Goal: Use online tool/utility: Utilize a website feature to perform a specific function

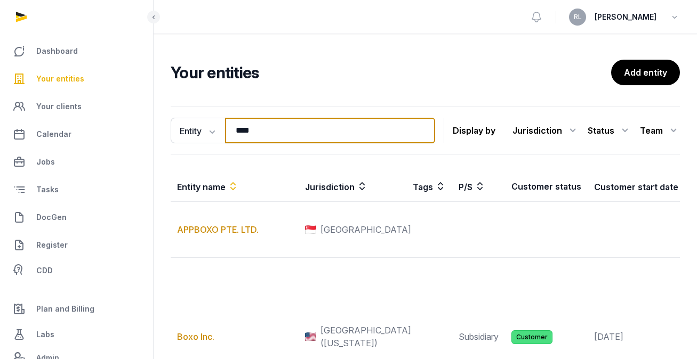
click at [372, 132] on input "****" at bounding box center [330, 131] width 210 height 26
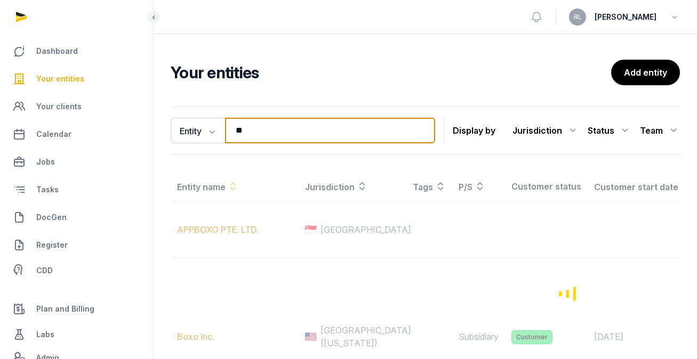
type input "*"
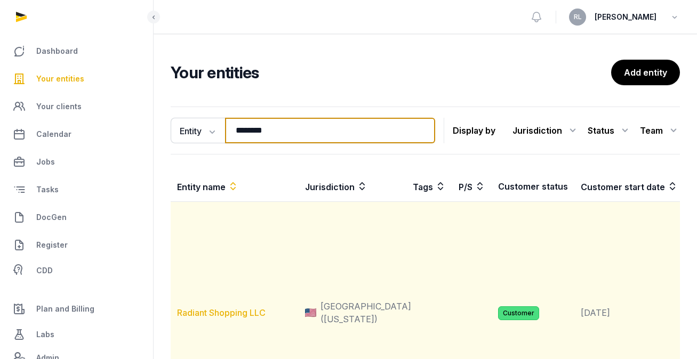
type input "*******"
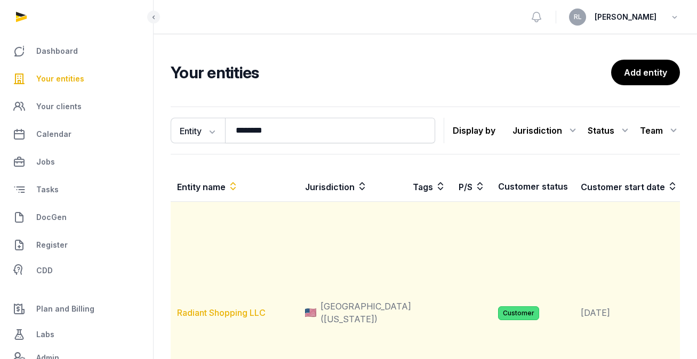
click at [236, 318] on link "Radiant Shopping LLC" at bounding box center [221, 313] width 88 height 11
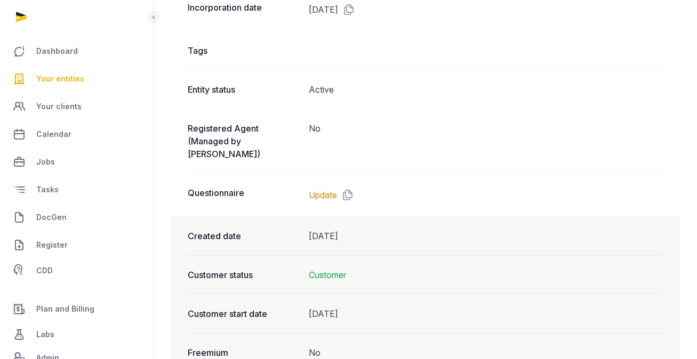
scroll to position [853, 0]
click at [329, 188] on link "Update" at bounding box center [323, 194] width 28 height 13
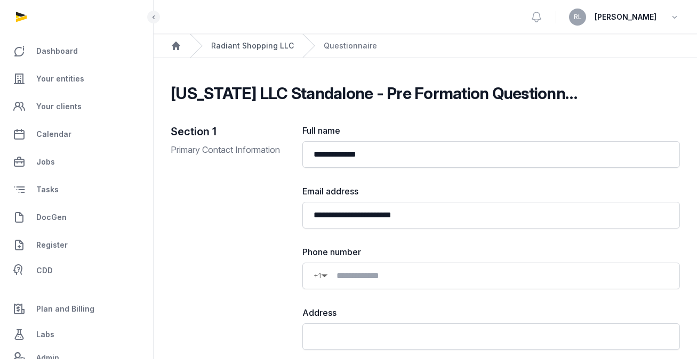
click at [252, 49] on link "Radiant Shopping LLC" at bounding box center [252, 46] width 83 height 11
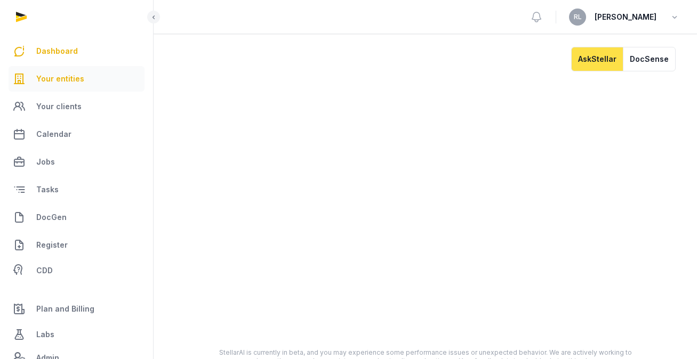
click at [47, 82] on span "Your entities" at bounding box center [60, 78] width 48 height 13
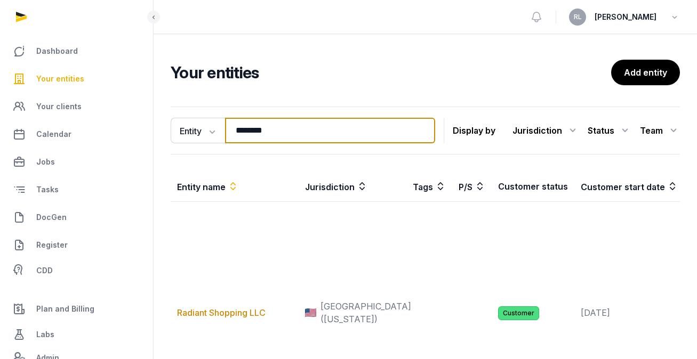
click at [303, 130] on input "*******" at bounding box center [330, 131] width 210 height 26
type input "*"
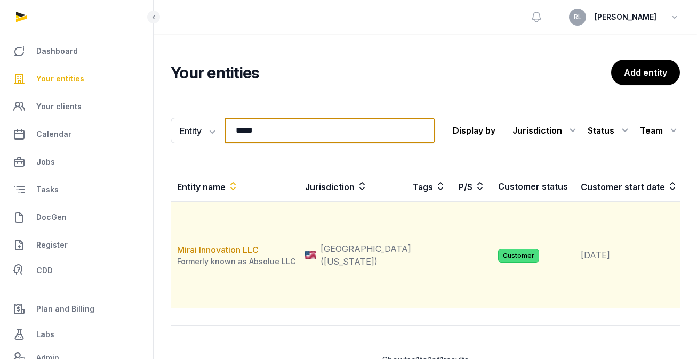
type input "*****"
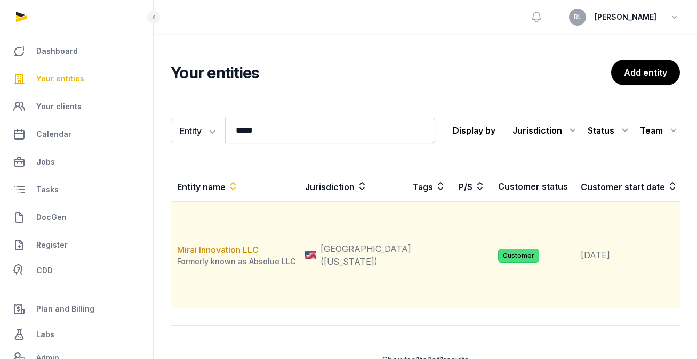
click at [222, 256] on td "Mirai Innovation LLC Formerly known as Absolue LLC" at bounding box center [235, 255] width 128 height 107
click at [220, 255] on link "Mirai Innovation LLC" at bounding box center [218, 250] width 82 height 11
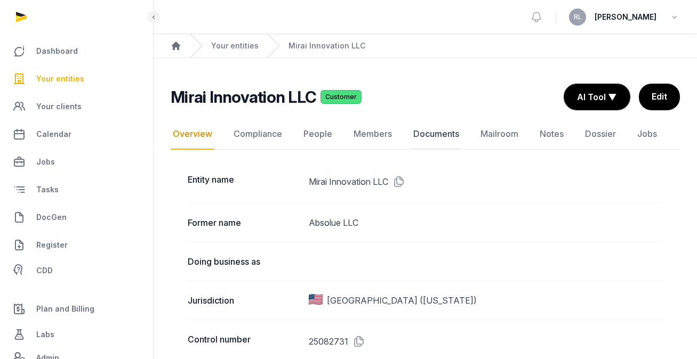
click at [436, 135] on link "Documents" at bounding box center [436, 134] width 50 height 31
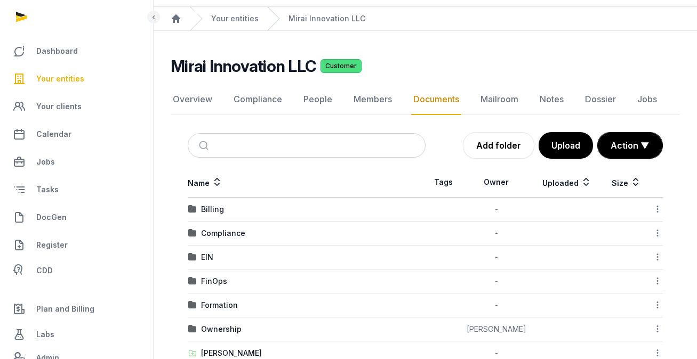
scroll to position [37, 0]
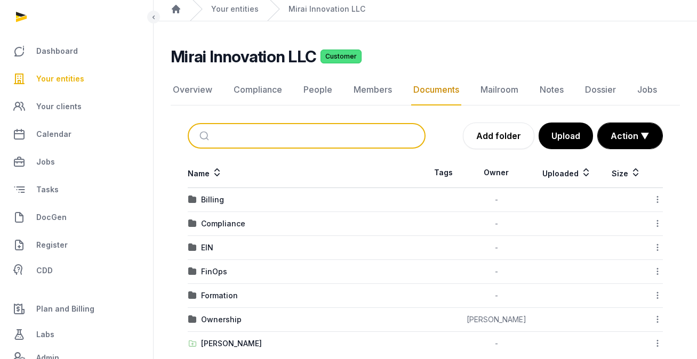
click at [273, 138] on input "search" at bounding box center [319, 135] width 202 height 23
type input "*"
type input "*****"
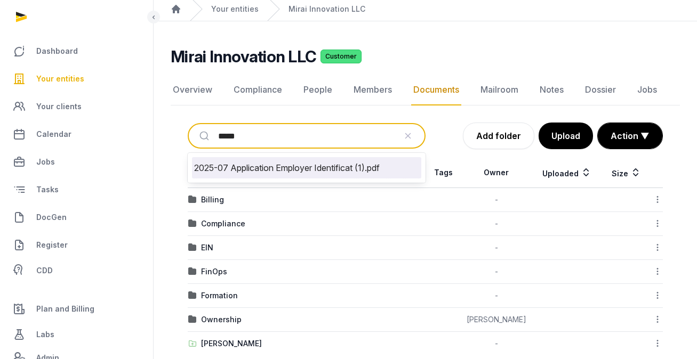
click at [361, 165] on li "2025-07 Application Employer Identificat (1).pdf" at bounding box center [306, 167] width 229 height 21
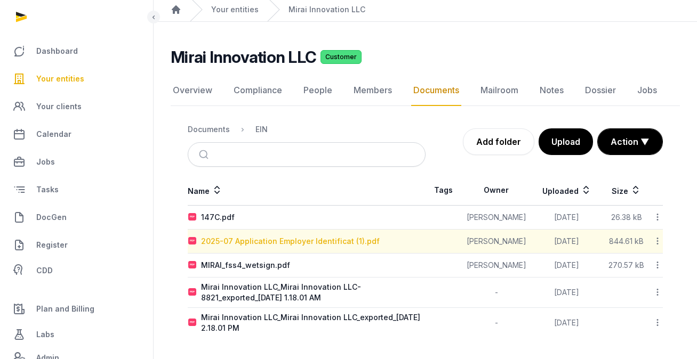
scroll to position [36, 0]
click at [338, 241] on div "2025-07 Application Employer Identificat (1).pdf" at bounding box center [290, 241] width 179 height 11
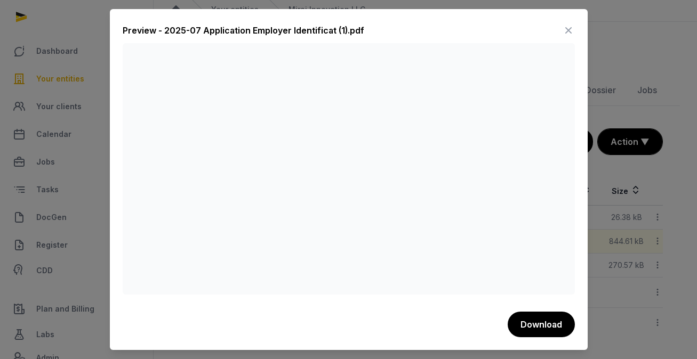
click at [567, 34] on icon at bounding box center [568, 30] width 13 height 17
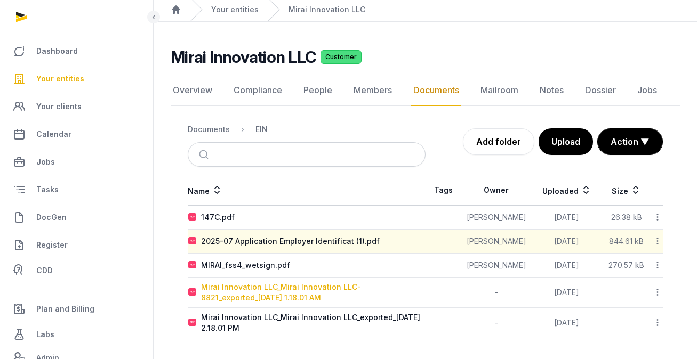
click at [286, 296] on div "Mirai Innovation LLC_Mirai Innovation LLC- 8821_exported_2025-06-21 1.18.01 AM" at bounding box center [313, 292] width 224 height 21
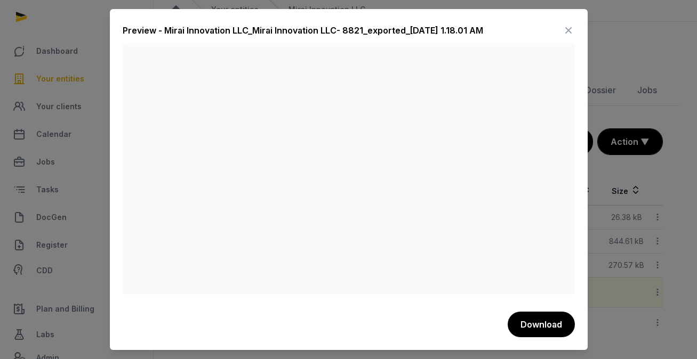
click at [568, 27] on icon at bounding box center [568, 30] width 13 height 17
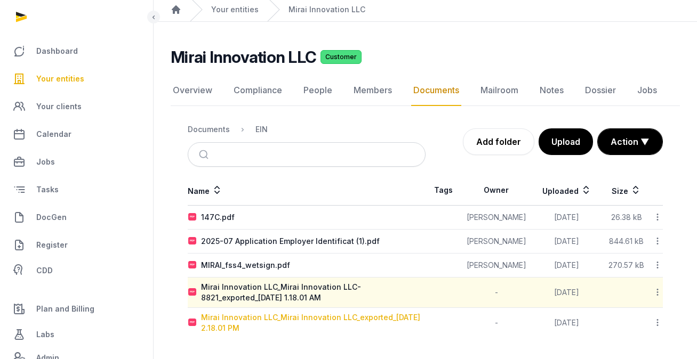
click at [294, 326] on div "Mirai Innovation LLC_Mirai Innovation LLC_exported_2025-06-18 2.18.01 PM" at bounding box center [313, 322] width 224 height 21
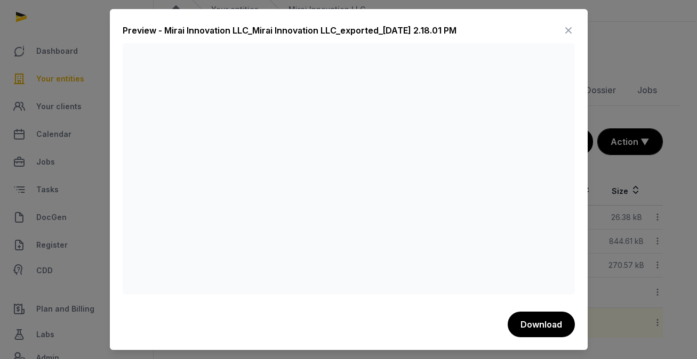
click at [567, 30] on icon at bounding box center [568, 30] width 13 height 17
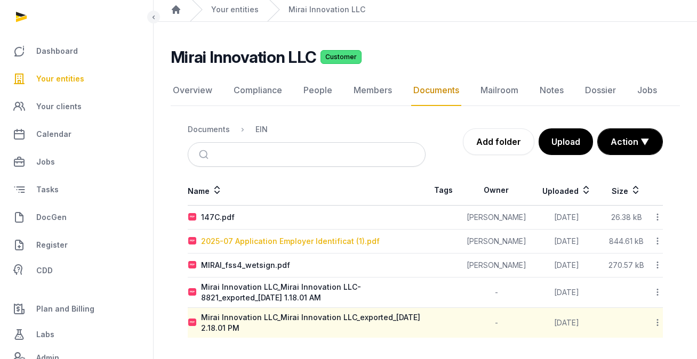
click at [315, 243] on div "2025-07 Application Employer Identificat (1).pdf" at bounding box center [290, 241] width 179 height 11
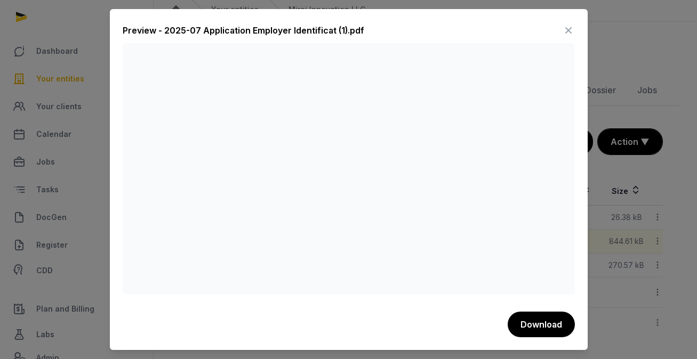
click at [572, 26] on icon at bounding box center [568, 30] width 13 height 17
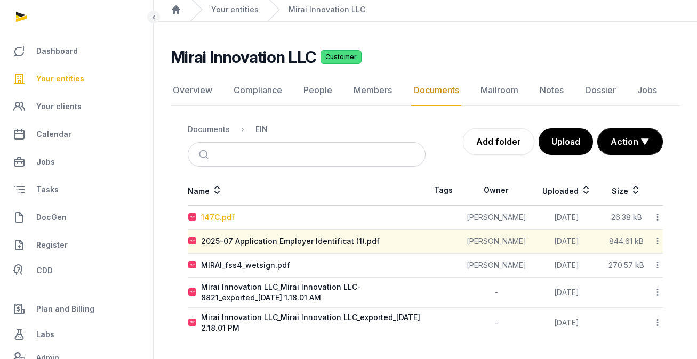
click at [213, 214] on div "147C.pdf" at bounding box center [218, 217] width 34 height 11
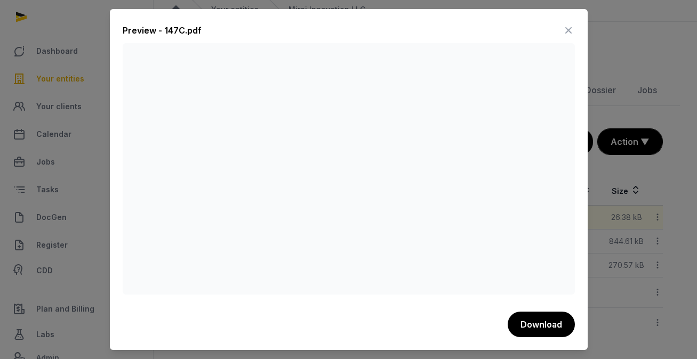
click at [564, 25] on icon at bounding box center [568, 30] width 13 height 17
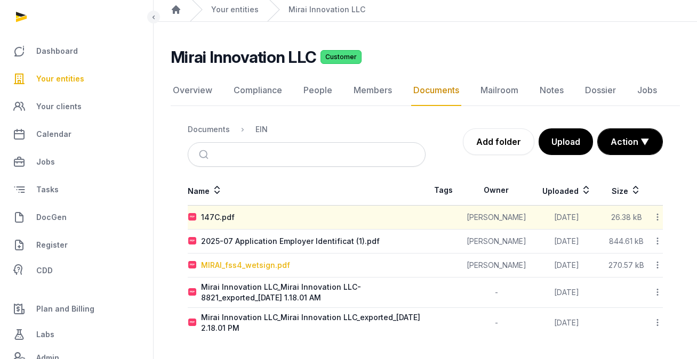
click at [260, 265] on div "MIRAI_fss4_wetsign.pdf" at bounding box center [245, 265] width 89 height 11
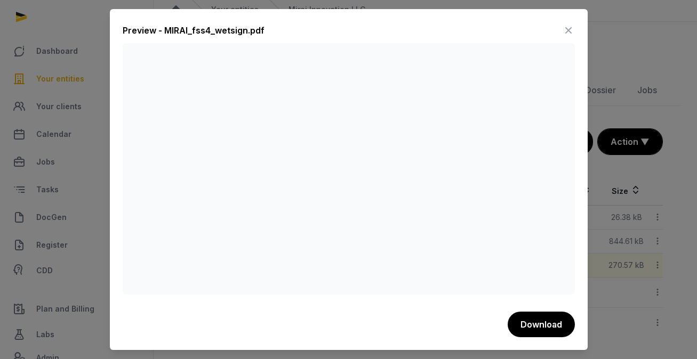
click at [569, 30] on icon at bounding box center [568, 30] width 13 height 17
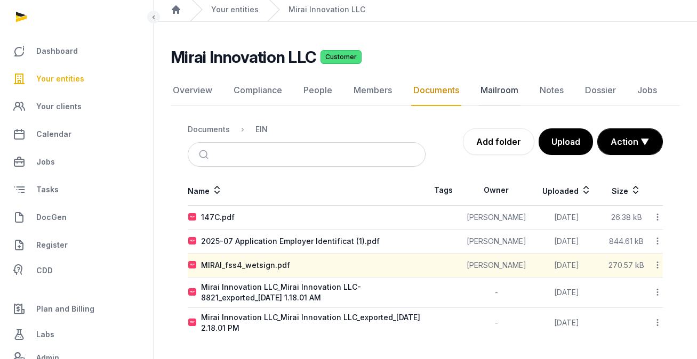
click at [506, 92] on link "Mailroom" at bounding box center [499, 90] width 42 height 31
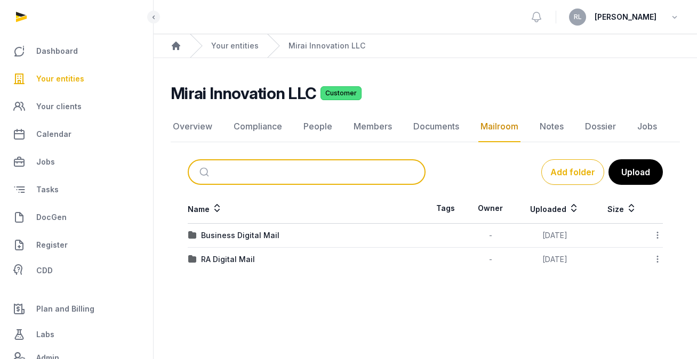
click at [359, 169] on input "search" at bounding box center [319, 171] width 202 height 23
type input "*"
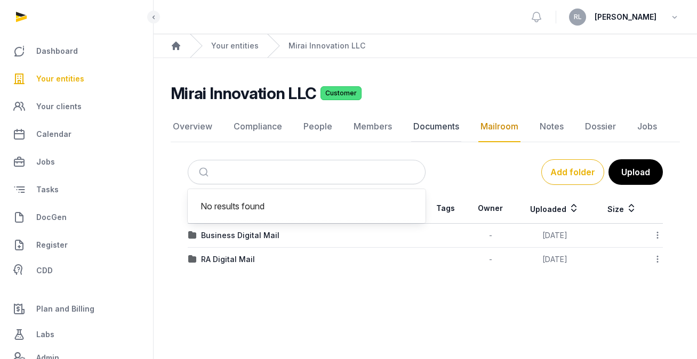
click at [434, 131] on link "Documents" at bounding box center [436, 126] width 50 height 31
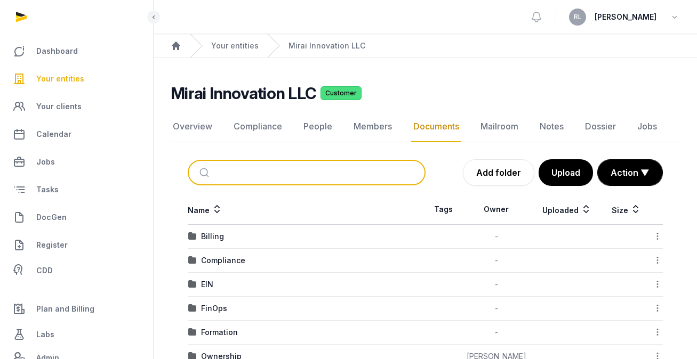
click at [395, 176] on input "search" at bounding box center [319, 172] width 202 height 23
type input "*"
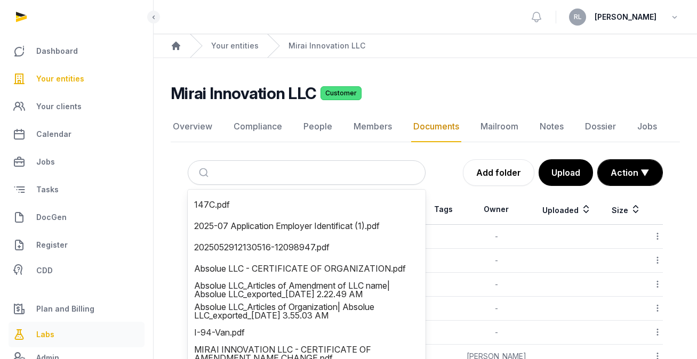
click at [45, 343] on link "Labs" at bounding box center [77, 335] width 136 height 26
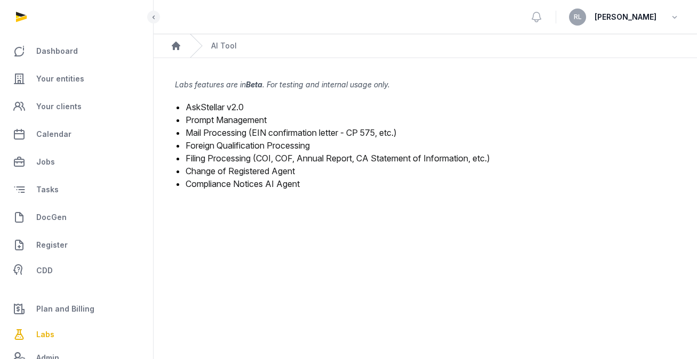
click at [254, 130] on link "Mail Processing (EIN confirmation letter - CP 575, etc.)" at bounding box center [290, 132] width 211 height 11
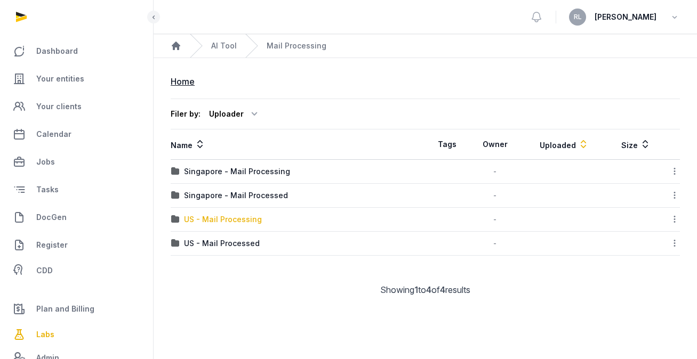
click at [229, 219] on div "US - Mail Processing" at bounding box center [223, 219] width 78 height 11
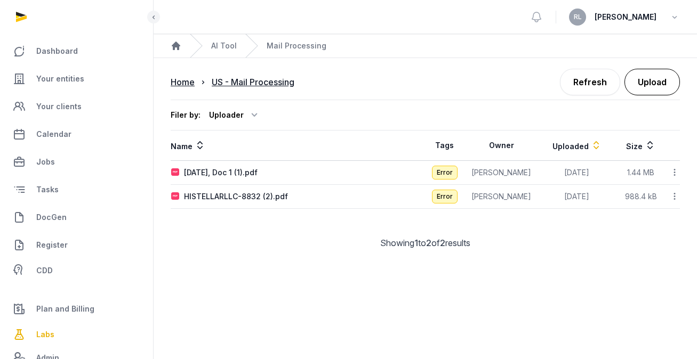
click at [652, 81] on button "Upload" at bounding box center [651, 82] width 55 height 27
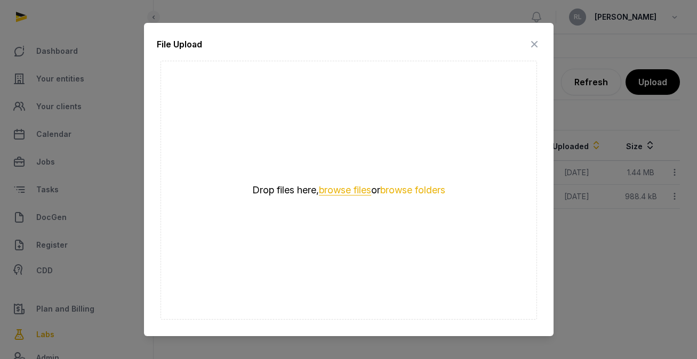
click at [324, 192] on button "browse files" at bounding box center [345, 190] width 52 height 10
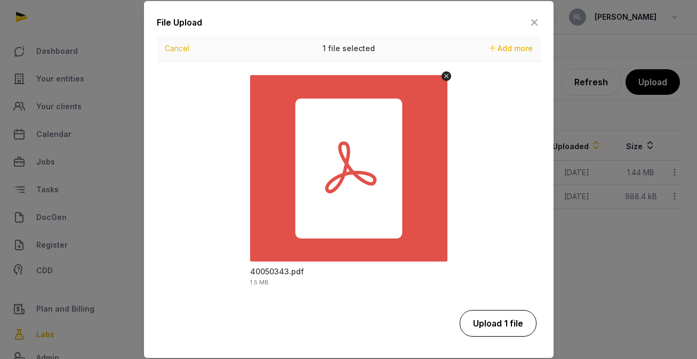
click at [511, 330] on button "Upload 1 file" at bounding box center [497, 323] width 77 height 27
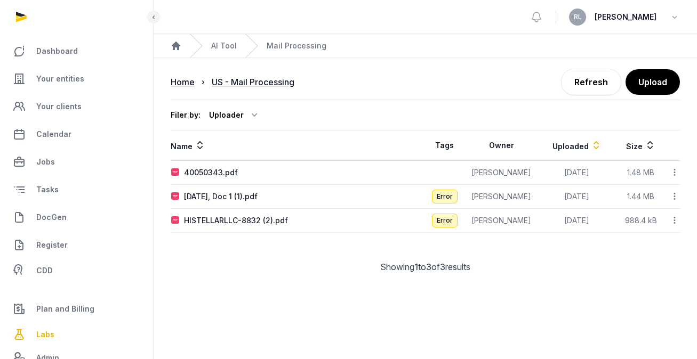
click at [675, 175] on icon at bounding box center [674, 172] width 10 height 11
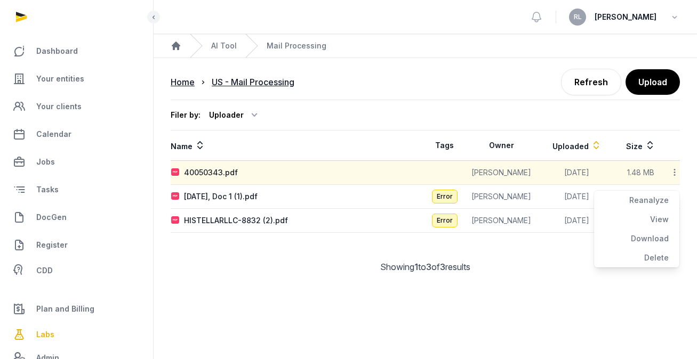
click at [639, 309] on main "Open sidebar RL Ruth Home AI Tool Mail Processing Home US - Mail Processing Ref…" at bounding box center [348, 179] width 697 height 359
click at [677, 172] on icon at bounding box center [674, 172] width 10 height 11
click at [671, 210] on div "Reanalyze" at bounding box center [636, 219] width 85 height 19
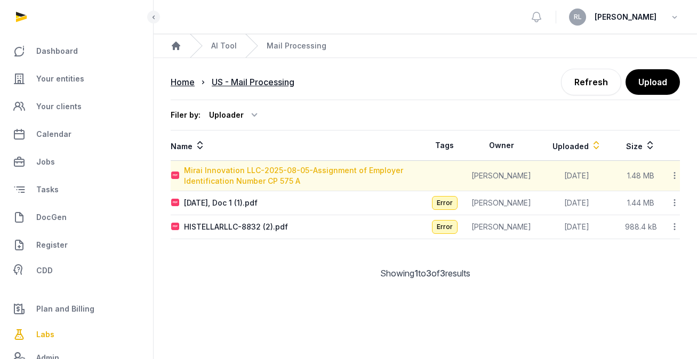
click at [190, 176] on div "Mirai Innovation LLC-2025-08-05-Assignment of Employer Identification Number CP…" at bounding box center [304, 175] width 241 height 21
click at [0, 0] on div "Loading" at bounding box center [0, 0] width 0 height 0
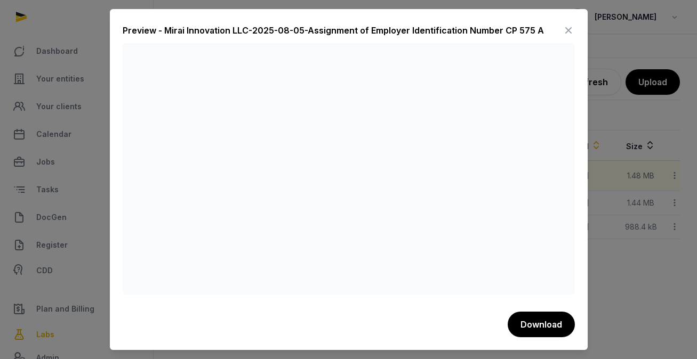
click at [568, 31] on icon at bounding box center [568, 30] width 13 height 17
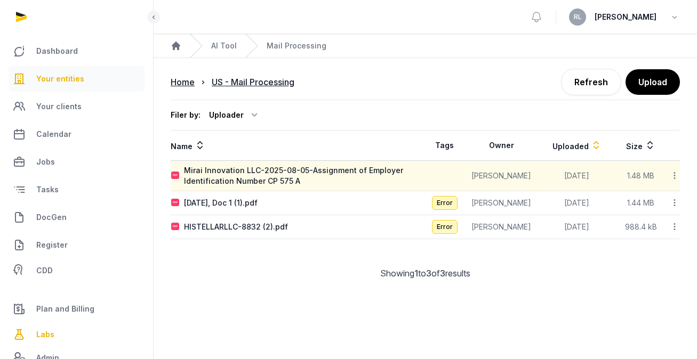
click at [75, 80] on span "Your entities" at bounding box center [60, 78] width 48 height 13
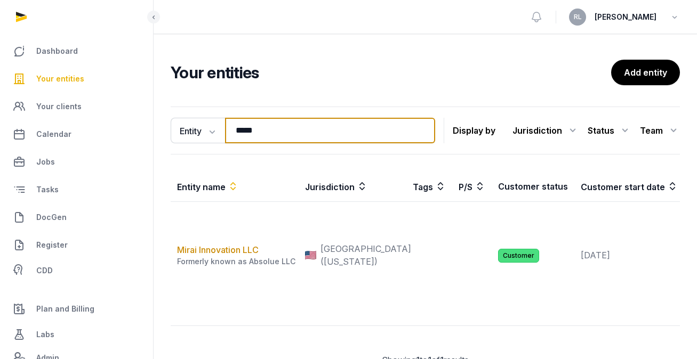
click at [268, 143] on input "*****" at bounding box center [330, 131] width 210 height 26
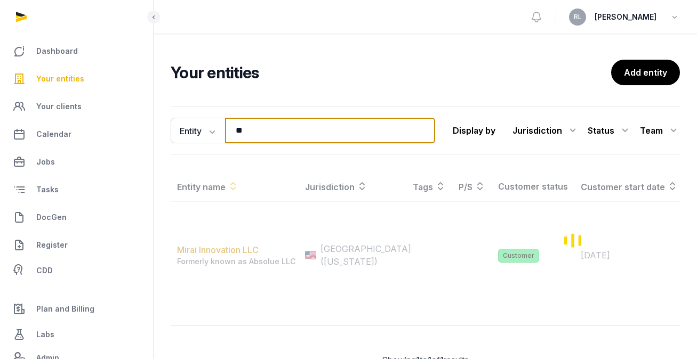
type input "*"
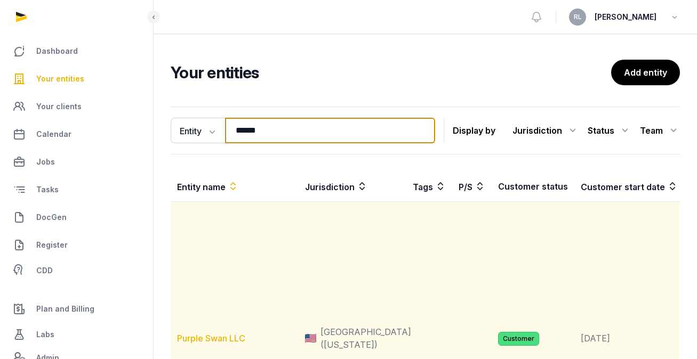
type input "******"
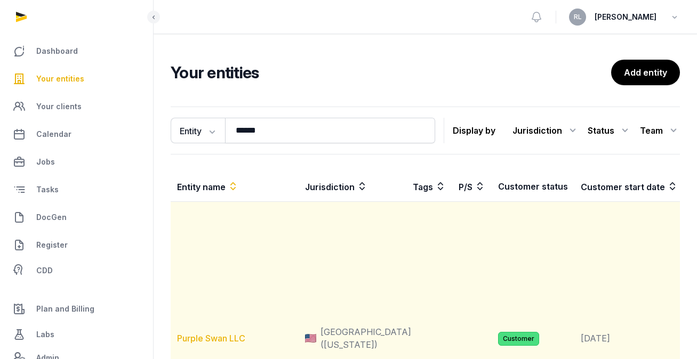
click at [229, 338] on link "Purple Swan LLC" at bounding box center [211, 338] width 68 height 11
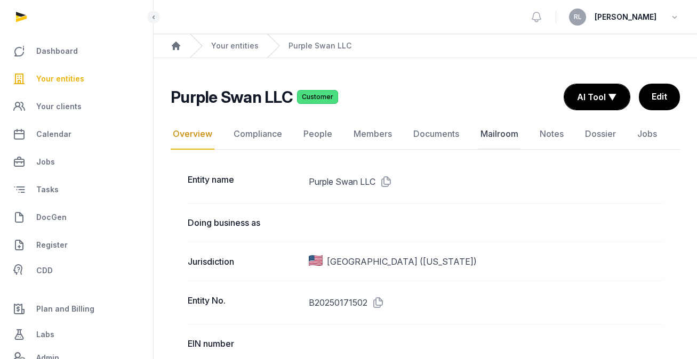
click at [512, 133] on link "Mailroom" at bounding box center [499, 134] width 42 height 31
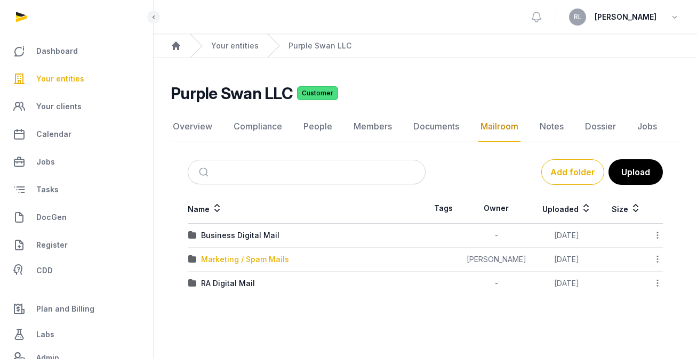
click at [277, 261] on div "Marketing / Spam Mails" at bounding box center [245, 259] width 88 height 11
